Goal: Navigation & Orientation: Find specific page/section

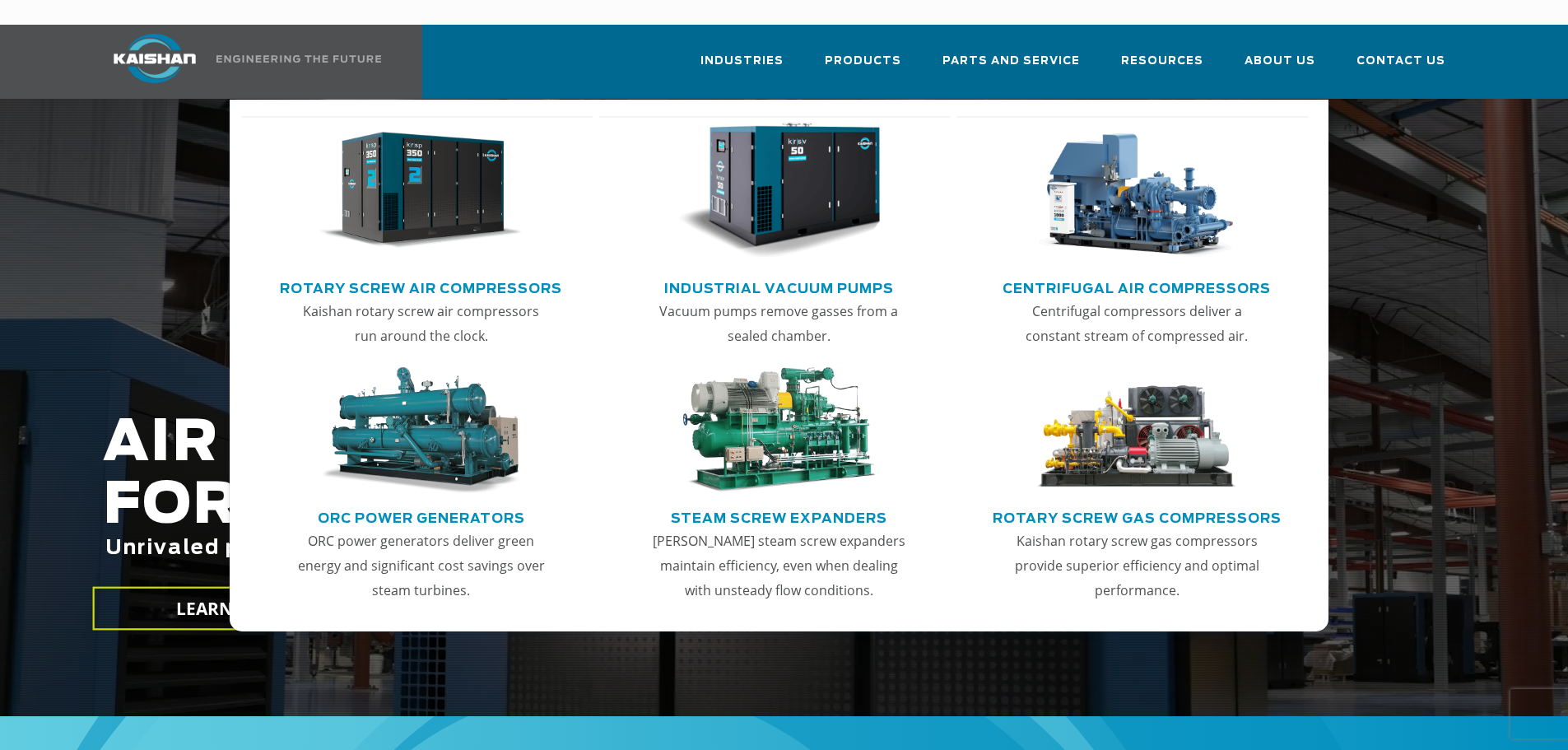
click at [419, 164] on img "Main menu" at bounding box center [420, 190] width 203 height 137
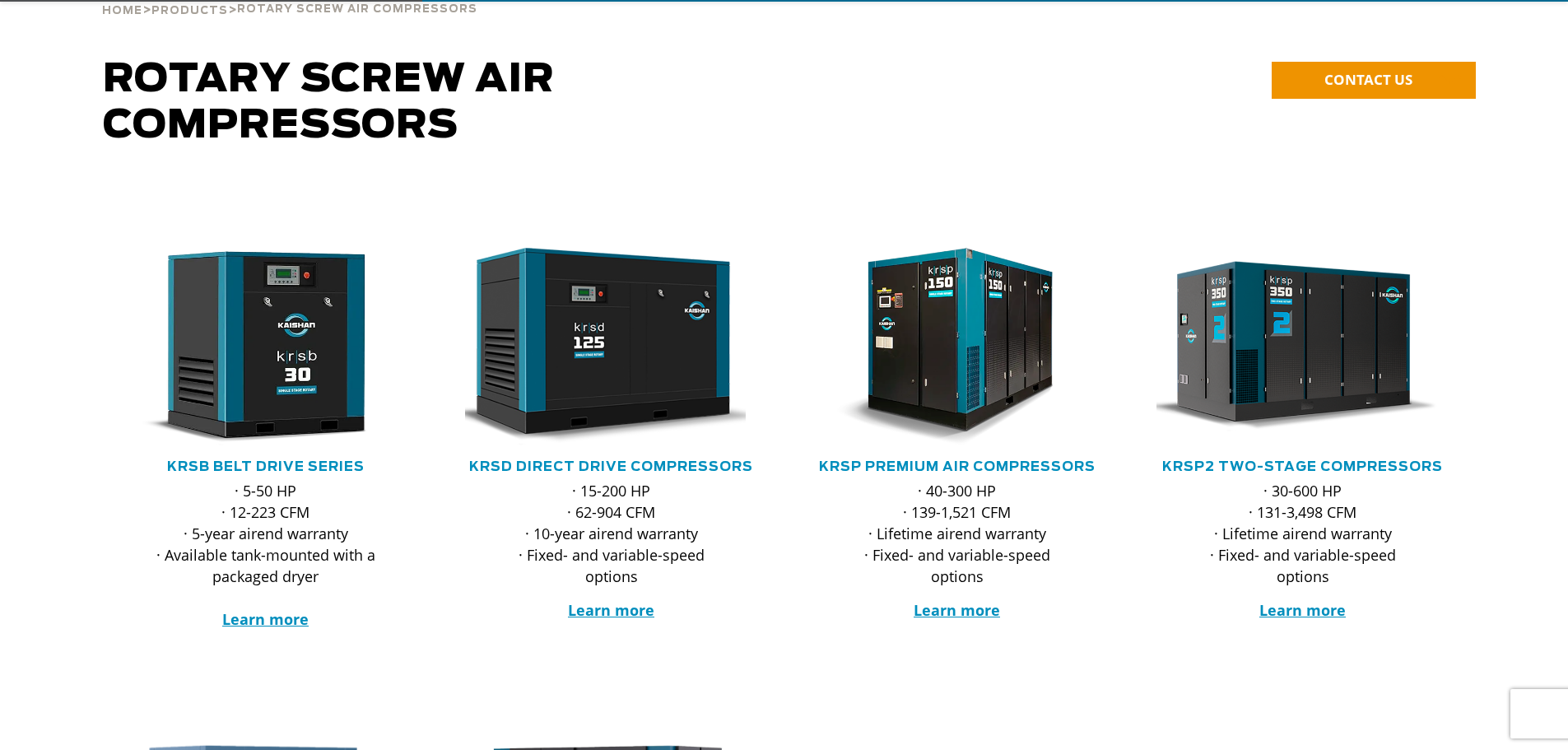
scroll to position [165, 0]
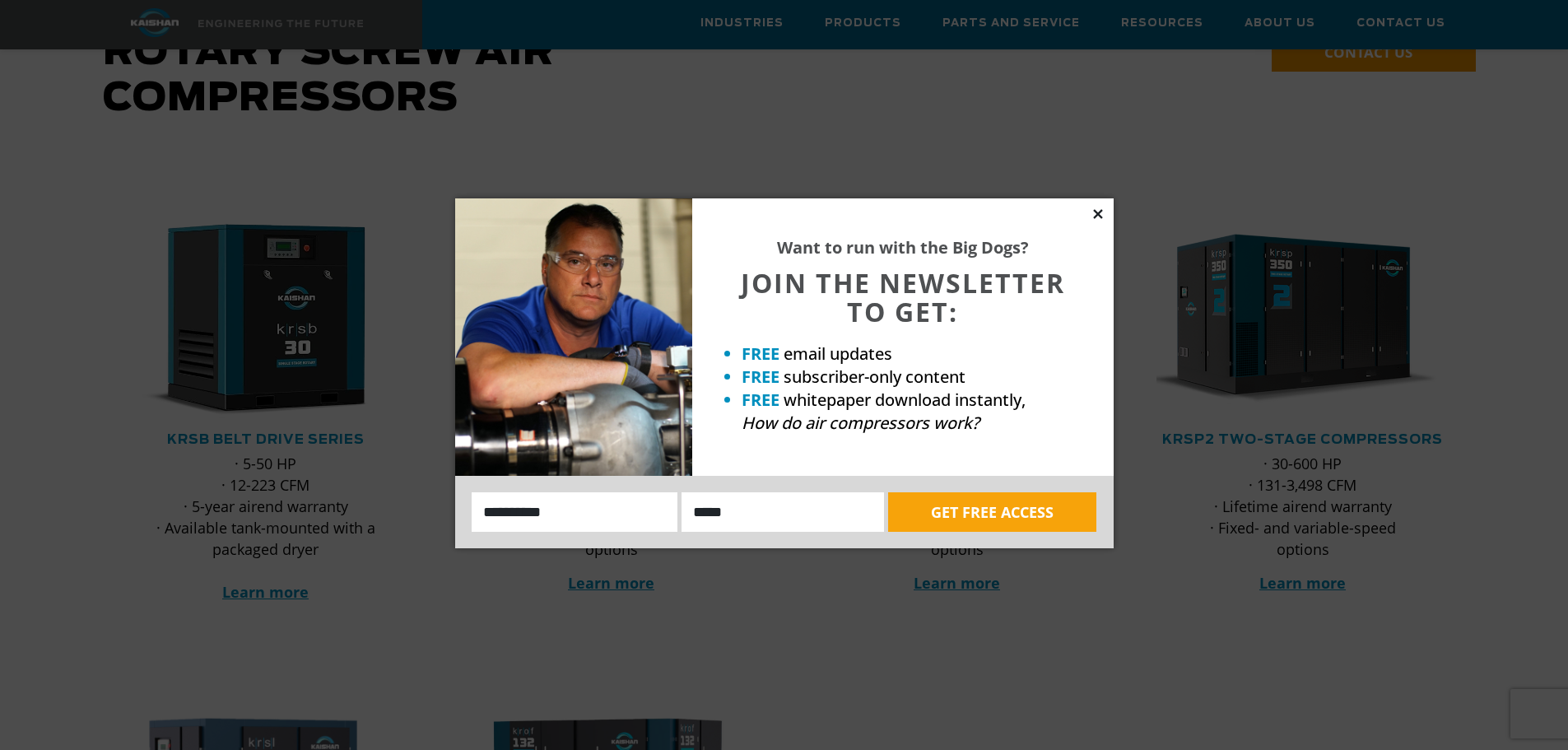
click at [1098, 214] on icon at bounding box center [1097, 214] width 9 height 9
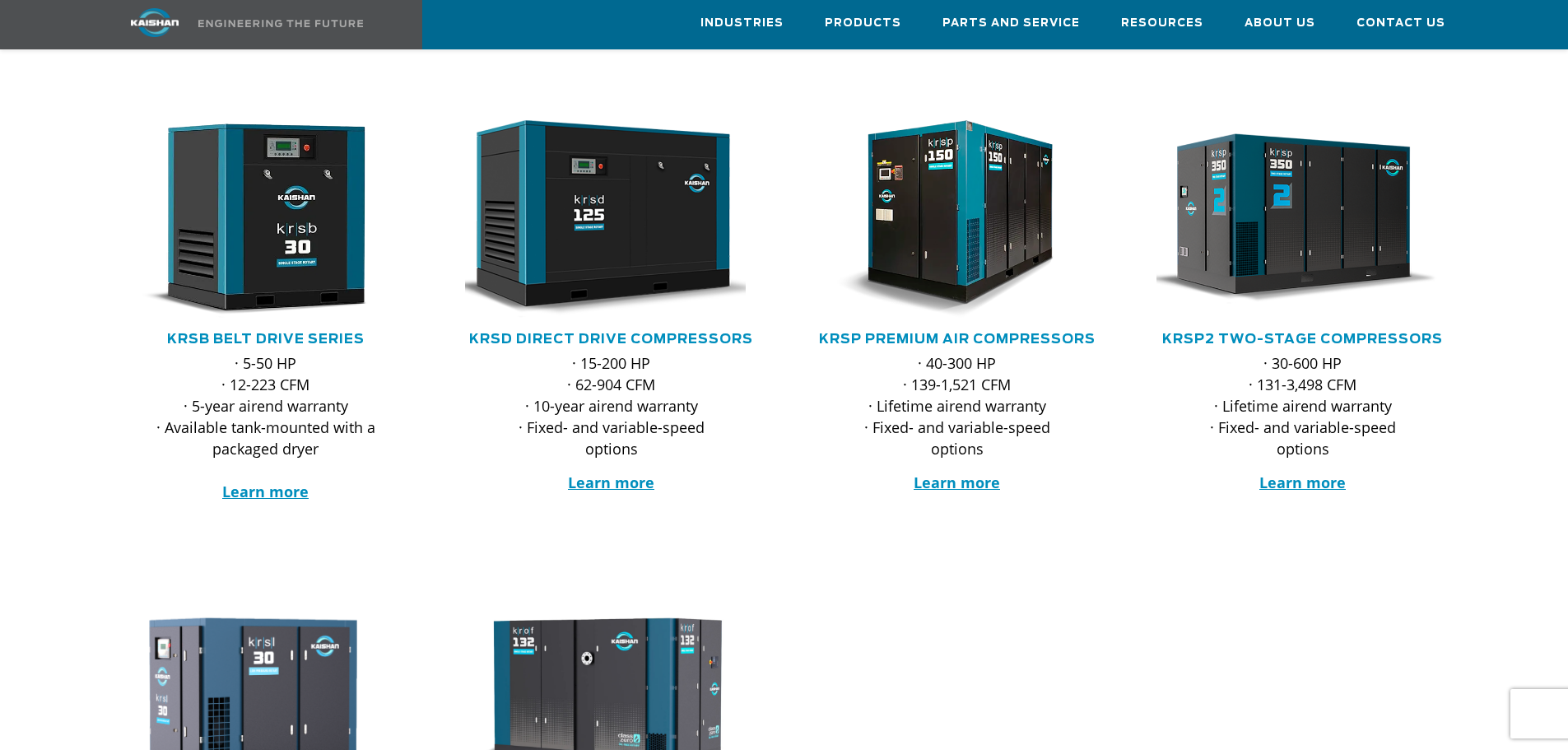
scroll to position [0, 0]
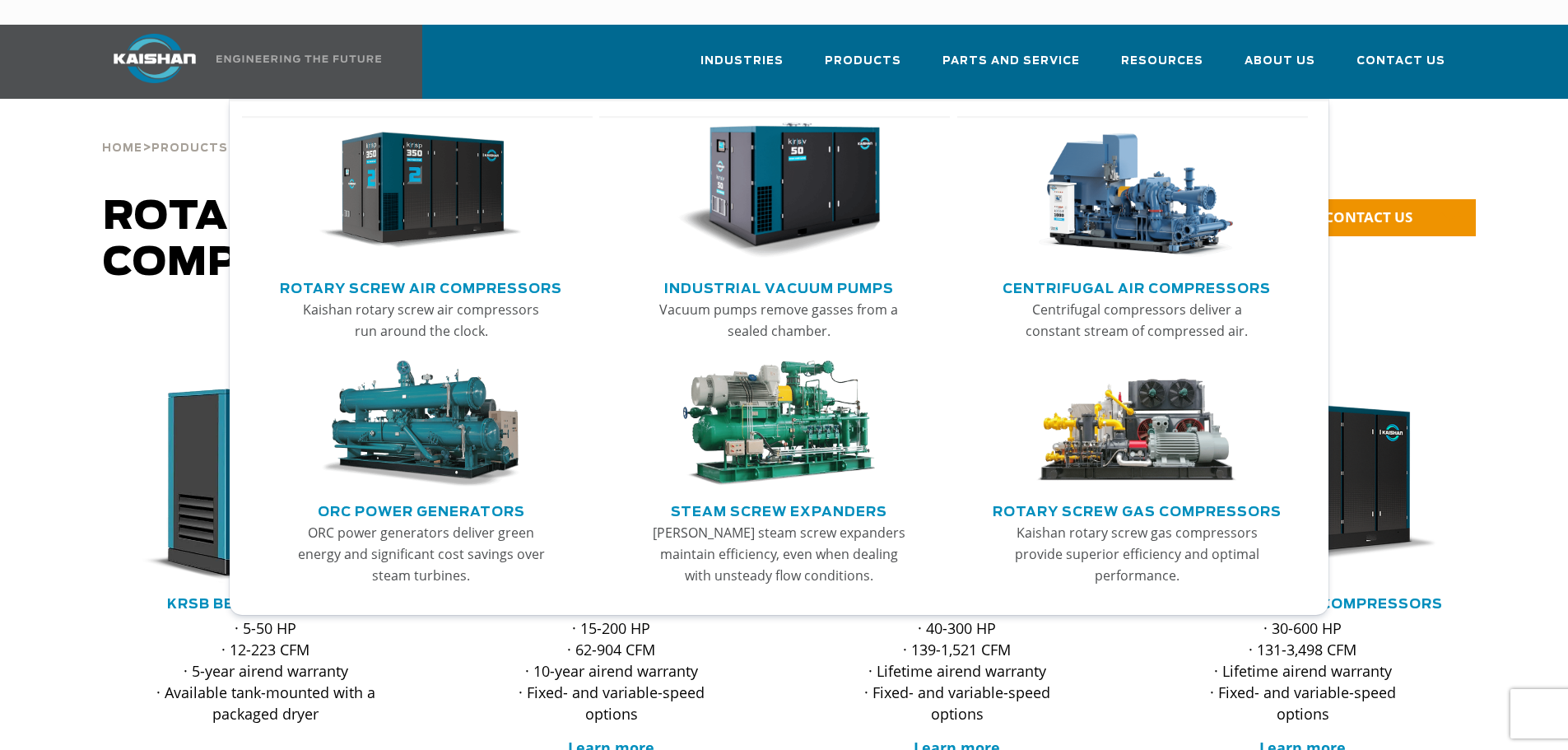
click at [771, 147] on img "Main menu" at bounding box center [779, 190] width 203 height 137
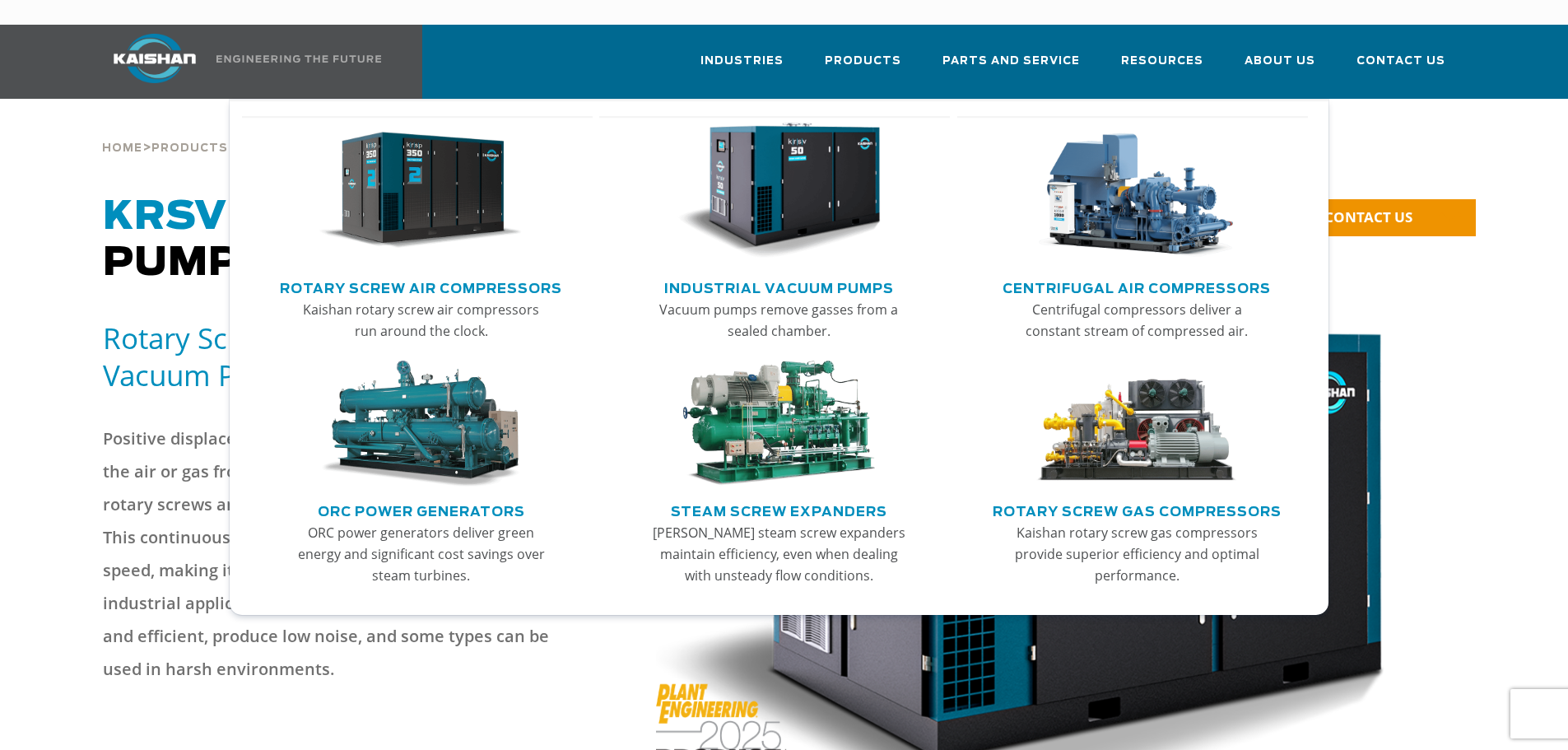
click at [493, 153] on img "Main menu" at bounding box center [420, 190] width 203 height 137
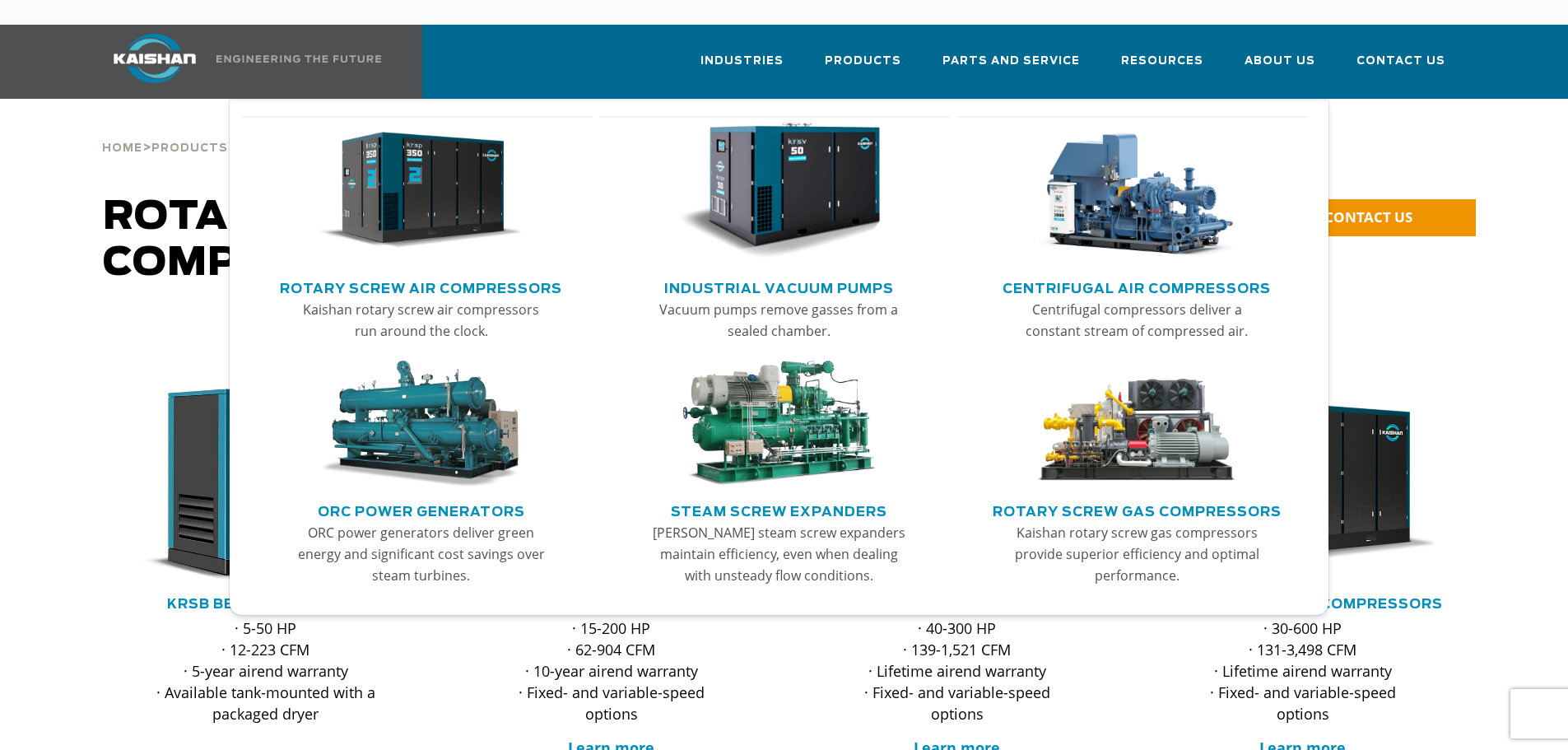
click at [794, 144] on img "Main menu" at bounding box center [779, 190] width 203 height 137
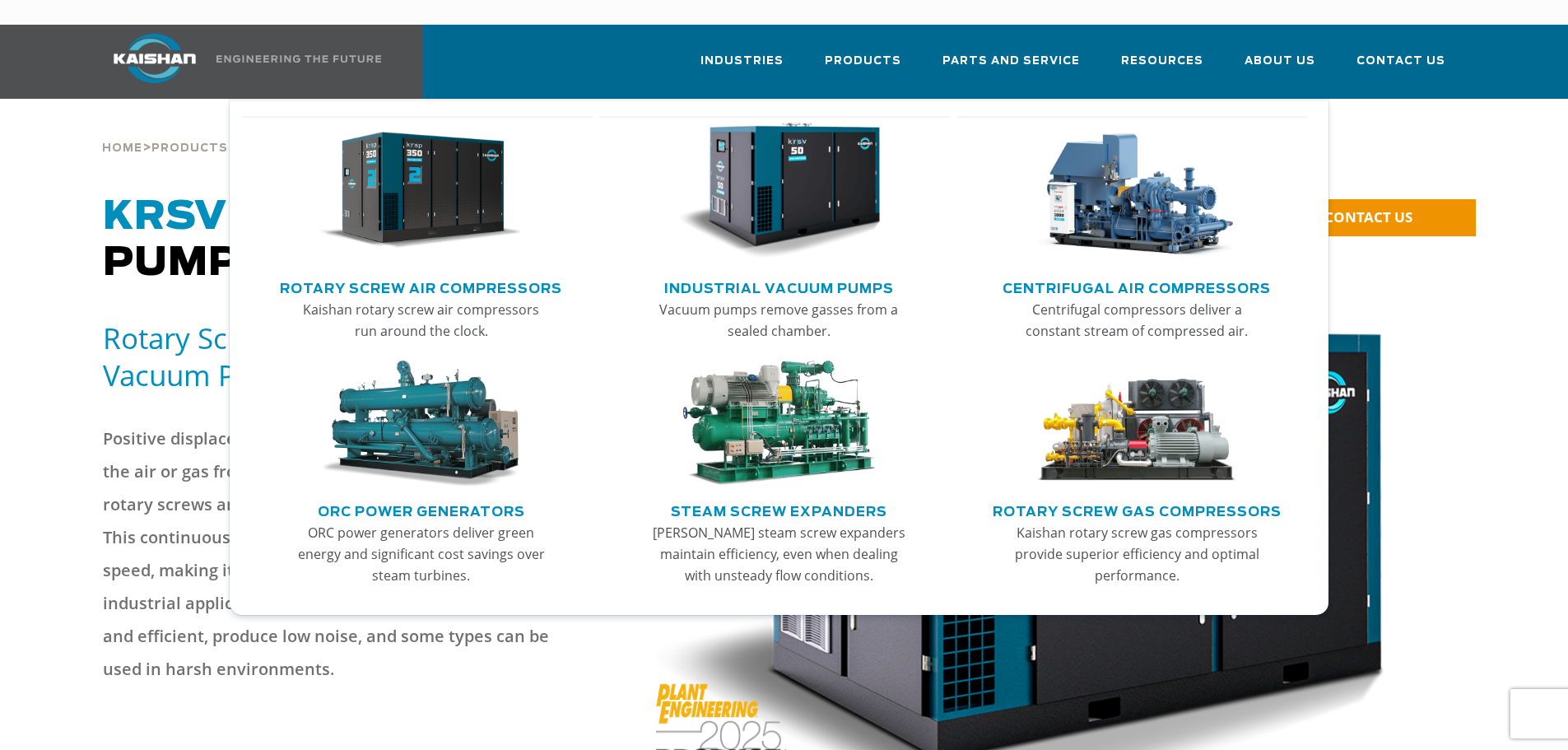
click at [757, 166] on img "Main menu" at bounding box center [779, 190] width 203 height 137
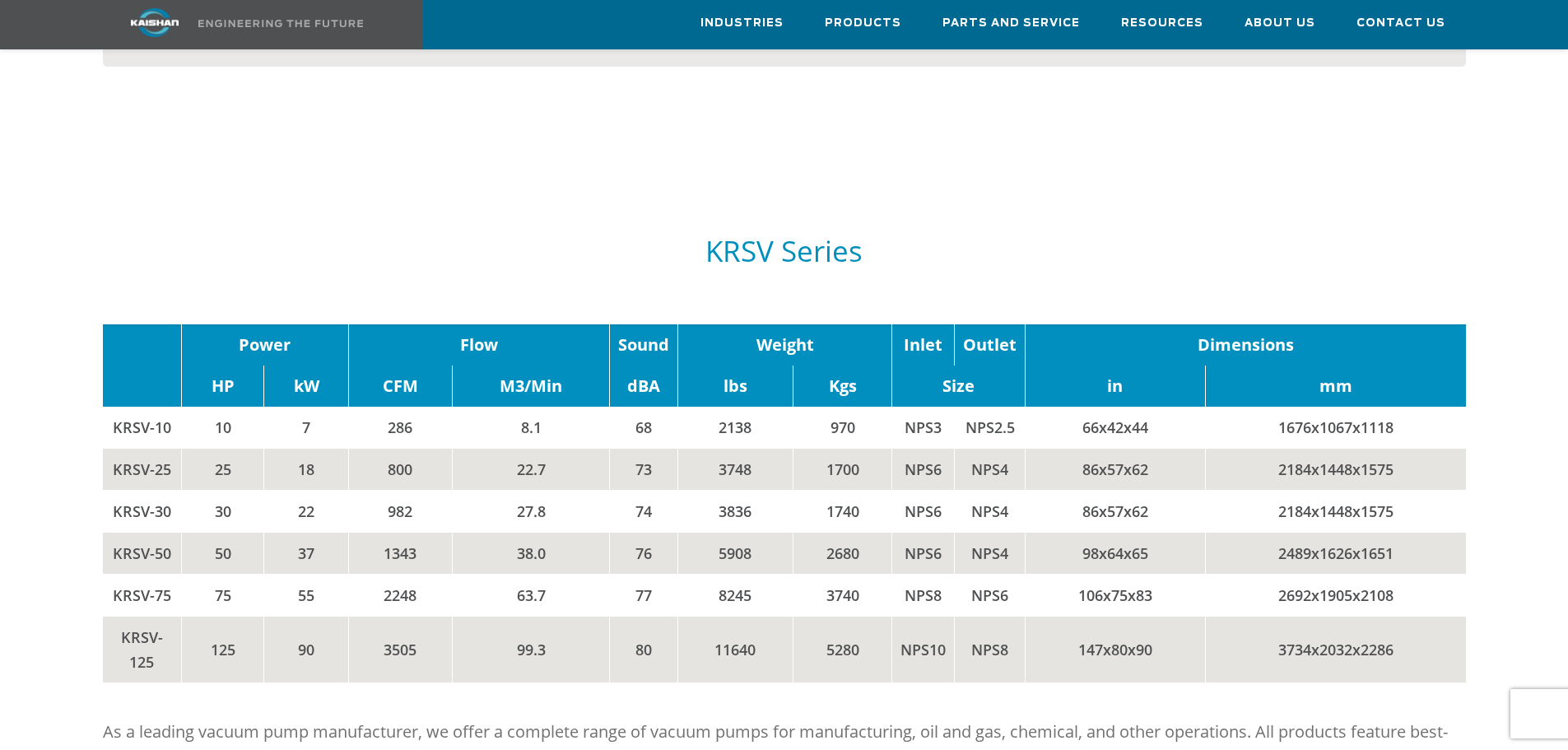
scroll to position [1729, 0]
